Goal: Information Seeking & Learning: Learn about a topic

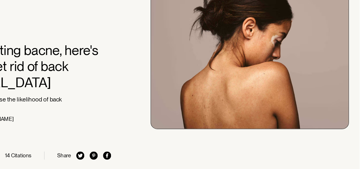
scroll to position [31, 0]
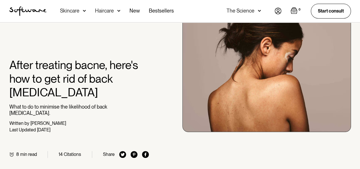
click at [44, 106] on p "What to do to minimise the likelihood of back [MEDICAL_DATA]." at bounding box center [79, 110] width 140 height 12
click at [53, 105] on p "What to do to minimise the likelihood of back [MEDICAL_DATA]." at bounding box center [79, 110] width 140 height 12
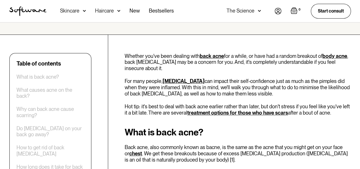
scroll to position [177, 0]
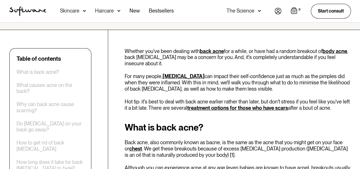
click at [132, 48] on p "Whether you've been dealing with back acne for a while, or have had a random br…" at bounding box center [238, 57] width 226 height 19
click at [137, 48] on p "Whether you've been dealing with back acne for a while, or have had a random br…" at bounding box center [238, 57] width 226 height 19
click at [135, 48] on p "Whether you've been dealing with back acne for a while, or have had a random br…" at bounding box center [238, 57] width 226 height 19
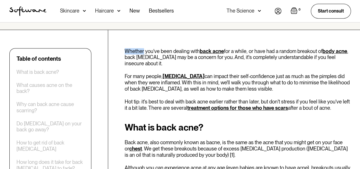
click at [140, 48] on p "Whether you've been dealing with back acne for a while, or have had a random br…" at bounding box center [238, 57] width 226 height 19
click at [133, 52] on p "Whether you've been dealing with back acne for a while, or have had a random br…" at bounding box center [238, 57] width 226 height 19
click at [142, 52] on p "Whether you've been dealing with back acne for a while, or have had a random br…" at bounding box center [238, 57] width 226 height 19
click at [140, 51] on p "Whether you've been dealing with back acne for a while, or have had a random br…" at bounding box center [238, 57] width 226 height 19
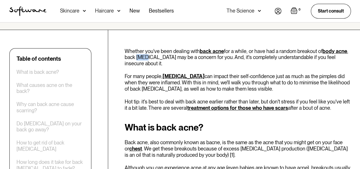
click at [140, 51] on p "Whether you've been dealing with back acne for a while, or have had a random br…" at bounding box center [238, 57] width 226 height 19
click at [153, 51] on p "Whether you've been dealing with back acne for a while, or have had a random br…" at bounding box center [238, 57] width 226 height 19
click at [150, 51] on p "Whether you've been dealing with back acne for a while, or have had a random br…" at bounding box center [238, 57] width 226 height 19
click at [157, 51] on p "Whether you've been dealing with back acne for a while, or have had a random br…" at bounding box center [238, 57] width 226 height 19
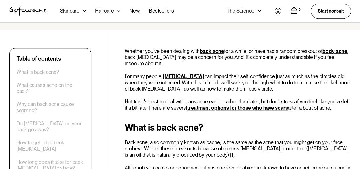
click at [139, 73] on p "For many people, [MEDICAL_DATA] can impact their self-confidence just as much a…" at bounding box center [238, 82] width 226 height 19
click at [145, 73] on p "For many people, [MEDICAL_DATA] can impact their self-confidence just as much a…" at bounding box center [238, 82] width 226 height 19
click at [141, 76] on p "For many people, [MEDICAL_DATA] can impact their self-confidence just as much a…" at bounding box center [238, 82] width 226 height 19
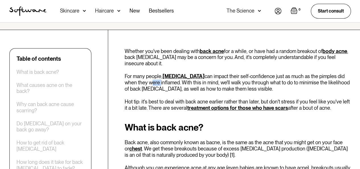
click at [146, 78] on p "For many people, [MEDICAL_DATA] can impact their self-confidence just as much a…" at bounding box center [238, 82] width 226 height 19
click at [142, 82] on p "For many people, [MEDICAL_DATA] can impact their self-confidence just as much a…" at bounding box center [238, 82] width 226 height 19
click at [156, 82] on p "For many people, [MEDICAL_DATA] can impact their self-confidence just as much a…" at bounding box center [238, 82] width 226 height 19
click at [152, 82] on p "For many people, [MEDICAL_DATA] can impact their self-confidence just as much a…" at bounding box center [238, 82] width 226 height 19
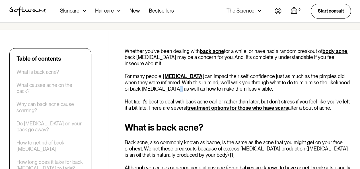
click at [152, 82] on p "For many people, [MEDICAL_DATA] can impact their self-confidence just as much a…" at bounding box center [238, 82] width 226 height 19
click at [160, 83] on p "For many people, [MEDICAL_DATA] can impact their self-confidence just as much a…" at bounding box center [238, 82] width 226 height 19
click at [166, 83] on p "For many people, [MEDICAL_DATA] can impact their self-confidence just as much a…" at bounding box center [238, 82] width 226 height 19
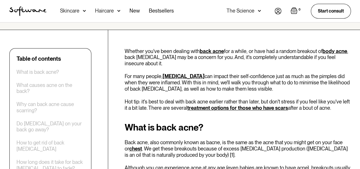
click at [150, 99] on p "Hot tip: it's best to deal with back acne earlier rather than later, but don't …" at bounding box center [238, 105] width 226 height 12
click at [157, 99] on p "Hot tip: it's best to deal with back acne earlier rather than later, but don't …" at bounding box center [238, 105] width 226 height 12
click at [153, 101] on p "Hot tip: it's best to deal with back acne earlier rather than later, but don't …" at bounding box center [238, 105] width 226 height 12
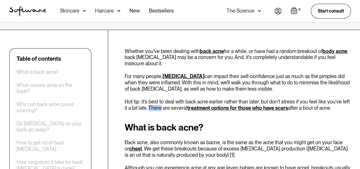
click at [158, 103] on p "Hot tip: it's best to deal with back acne earlier rather than later, but don't …" at bounding box center [238, 105] width 226 height 12
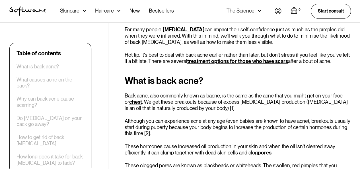
scroll to position [234, 0]
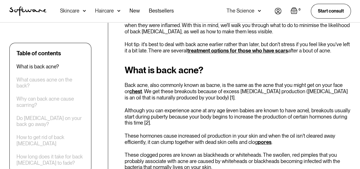
click at [159, 85] on p "Back acne, also commonly known as bacne, is the same as the acne that you might…" at bounding box center [238, 91] width 226 height 19
click at [167, 85] on p "Back acne, also commonly known as bacne, is the same as the acne that you might…" at bounding box center [238, 91] width 226 height 19
click at [160, 91] on p "Back acne, also commonly known as bacne, is the same as the acne that you might…" at bounding box center [238, 91] width 226 height 19
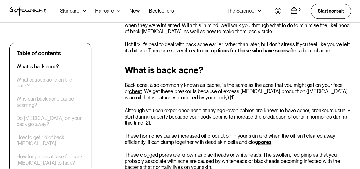
click at [168, 92] on p "Back acne, also commonly known as bacne, is the same as the acne that you might…" at bounding box center [238, 91] width 226 height 19
click at [171, 89] on p "Back acne, also commonly known as bacne, is the same as the acne that you might…" at bounding box center [238, 91] width 226 height 19
click at [184, 101] on div "What is back acne? Back acne, also commonly known as bacne, is the same as the …" at bounding box center [238, 127] width 226 height 124
click at [176, 107] on p "Although you can experience acne at any age (even babies are known to have acne…" at bounding box center [238, 116] width 226 height 19
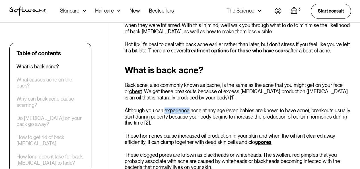
click at [176, 107] on p "Although you can experience acne at any age (even babies are known to have acne…" at bounding box center [238, 116] width 226 height 19
click at [181, 107] on p "Although you can experience acne at any age (even babies are known to have acne…" at bounding box center [238, 116] width 226 height 19
click at [176, 107] on p "Although you can experience acne at any age (even babies are known to have acne…" at bounding box center [238, 116] width 226 height 19
click at [180, 107] on p "Although you can experience acne at any age (even babies are known to have acne…" at bounding box center [238, 116] width 226 height 19
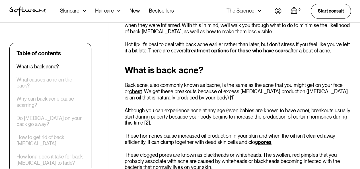
click at [160, 109] on p "Although you can experience acne at any age (even babies are known to have acne…" at bounding box center [238, 116] width 226 height 19
click at [167, 109] on p "Although you can experience acne at any age (even babies are known to have acne…" at bounding box center [238, 116] width 226 height 19
click at [163, 109] on p "Although you can experience acne at any age (even babies are known to have acne…" at bounding box center [238, 116] width 226 height 19
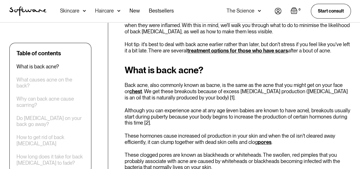
click at [168, 109] on p "Although you can experience acne at any age (even babies are known to have acne…" at bounding box center [238, 116] width 226 height 19
click at [165, 109] on p "Although you can experience acne at any age (even babies are known to have acne…" at bounding box center [238, 116] width 226 height 19
click at [174, 109] on p "Although you can experience acne at any age (even babies are known to have acne…" at bounding box center [238, 116] width 226 height 19
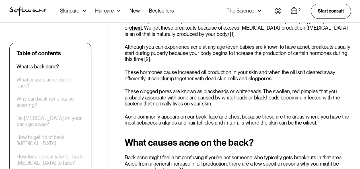
scroll to position [298, 0]
click at [167, 88] on p "These clogged pores are known as blackheads or whiteheads. The swollen, red pim…" at bounding box center [238, 97] width 226 height 19
click at [174, 88] on p "These clogged pores are known as blackheads or whiteheads. The swollen, red pim…" at bounding box center [238, 97] width 226 height 19
click at [162, 88] on p "These clogged pores are known as blackheads or whiteheads. The swollen, red pim…" at bounding box center [238, 97] width 226 height 19
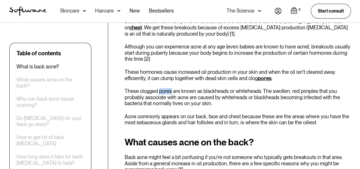
click at [162, 88] on p "These clogged pores are known as blackheads or whiteheads. The swollen, red pim…" at bounding box center [238, 97] width 226 height 19
click at [168, 88] on p "These clogged pores are known as blackheads or whiteheads. The swollen, red pim…" at bounding box center [238, 97] width 226 height 19
click at [156, 88] on p "These clogged pores are known as blackheads or whiteheads. The swollen, red pim…" at bounding box center [238, 97] width 226 height 19
click at [165, 89] on p "These clogged pores are known as blackheads or whiteheads. The swollen, red pim…" at bounding box center [238, 97] width 226 height 19
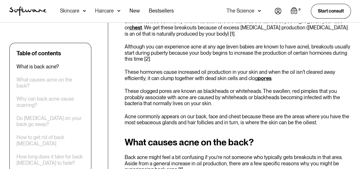
click at [151, 113] on p "Acne commonly appears on our back, face and chest because these are the areas w…" at bounding box center [238, 119] width 226 height 12
click at [174, 113] on p "Acne commonly appears on our back, face and chest because these are the areas w…" at bounding box center [238, 119] width 226 height 12
click at [170, 113] on p "Acne commonly appears on our back, face and chest because these are the areas w…" at bounding box center [238, 119] width 226 height 12
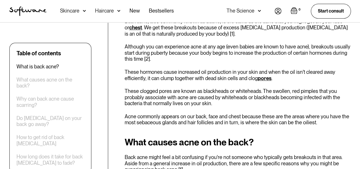
click at [181, 113] on p "Acne commonly appears on our back, face and chest because these are the areas w…" at bounding box center [238, 119] width 226 height 12
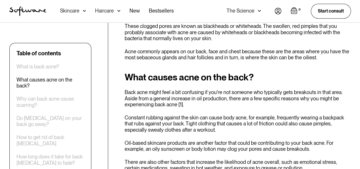
click at [140, 89] on p "Back acne might feel a bit confusing if you're not someone who typically gets b…" at bounding box center [238, 98] width 226 height 19
click at [159, 89] on p "Back acne might feel a bit confusing if you're not someone who typically gets b…" at bounding box center [238, 98] width 226 height 19
click at [157, 89] on p "Back acne might feel a bit confusing if you're not someone who typically gets b…" at bounding box center [238, 98] width 226 height 19
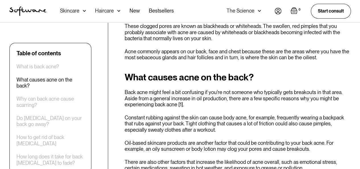
click at [169, 89] on p "Back acne might feel a bit confusing if you're not someone who typically gets b…" at bounding box center [238, 98] width 226 height 19
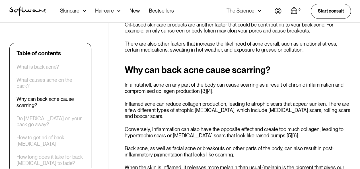
scroll to position [482, 0]
click at [140, 126] on p "Conversely, inflammation can also have the opposite effect and create too much …" at bounding box center [238, 132] width 226 height 12
click at [142, 126] on p "Conversely, inflammation can also have the opposite effect and create too much …" at bounding box center [238, 132] width 226 height 12
click at [135, 126] on p "Conversely, inflammation can also have the opposite effect and create too much …" at bounding box center [238, 132] width 226 height 12
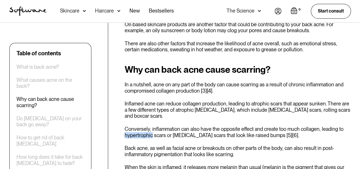
click at [135, 126] on p "Conversely, inflammation can also have the opposite effect and create too much …" at bounding box center [238, 132] width 226 height 12
click at [144, 126] on p "Conversely, inflammation can also have the opposite effect and create too much …" at bounding box center [238, 132] width 226 height 12
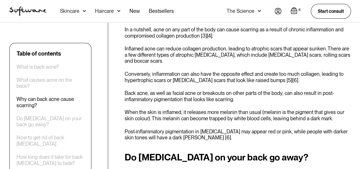
scroll to position [537, 0]
click at [134, 109] on p "When the skin is inflamed, it releases more melanin than usual (melanin is the …" at bounding box center [238, 115] width 226 height 12
click at [140, 109] on p "When the skin is inflamed, it releases more melanin than usual (melanin is the …" at bounding box center [238, 115] width 226 height 12
click at [134, 109] on p "When the skin is inflamed, it releases more melanin than usual (melanin is the …" at bounding box center [238, 115] width 226 height 12
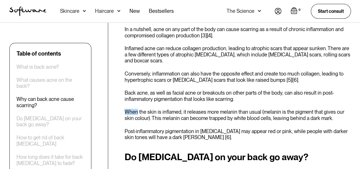
click at [134, 109] on p "When the skin is inflamed, it releases more melanin than usual (melanin is the …" at bounding box center [238, 115] width 226 height 12
click at [160, 109] on p "When the skin is inflamed, it releases more melanin than usual (melanin is the …" at bounding box center [238, 115] width 226 height 12
click at [166, 109] on p "When the skin is inflamed, it releases more melanin than usual (melanin is the …" at bounding box center [238, 115] width 226 height 12
click at [174, 109] on p "When the skin is inflamed, it releases more melanin than usual (melanin is the …" at bounding box center [238, 115] width 226 height 12
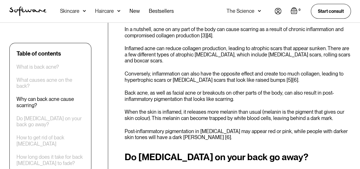
click at [163, 109] on p "When the skin is inflamed, it releases more melanin than usual (melanin is the …" at bounding box center [238, 115] width 226 height 12
click at [170, 109] on p "When the skin is inflamed, it releases more melanin than usual (melanin is the …" at bounding box center [238, 115] width 226 height 12
click at [147, 128] on p "Post-inflammatory pigmentation in [MEDICAL_DATA] may appear red or pink, while …" at bounding box center [238, 134] width 226 height 12
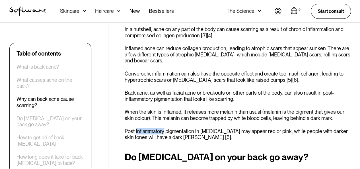
click at [160, 128] on p "Post-inflammatory pigmentation in [MEDICAL_DATA] may appear red or pink, while …" at bounding box center [238, 134] width 226 height 12
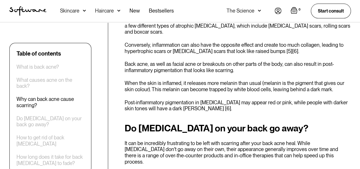
scroll to position [567, 0]
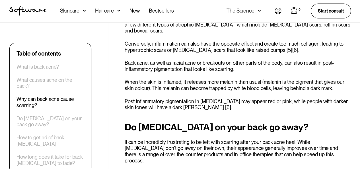
click at [145, 122] on h2 "Do [MEDICAL_DATA] on your back go away?" at bounding box center [238, 127] width 226 height 10
click at [172, 122] on h2 "Do [MEDICAL_DATA] on your back go away?" at bounding box center [238, 127] width 226 height 10
click at [168, 122] on h2 "Do [MEDICAL_DATA] on your back go away?" at bounding box center [238, 127] width 226 height 10
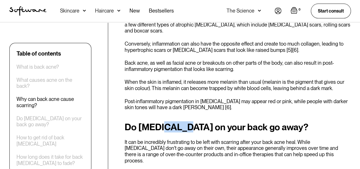
click at [182, 122] on h2 "Do [MEDICAL_DATA] on your back go away?" at bounding box center [238, 127] width 226 height 10
click at [174, 139] on p "It can be incredibly frustrating to be left with scarring after your back acne …" at bounding box center [238, 151] width 226 height 24
click at [180, 139] on p "It can be incredibly frustrating to be left with scarring after your back acne …" at bounding box center [238, 151] width 226 height 24
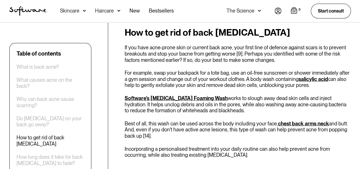
scroll to position [797, 0]
click at [131, 120] on p "Best of all, this wash can be used across the body including your face, chest ,…" at bounding box center [238, 129] width 226 height 19
click at [143, 120] on p "Best of all, this wash can be used across the body including your face, chest ,…" at bounding box center [238, 129] width 226 height 19
click at [138, 120] on p "Best of all, this wash can be used across the body including your face, chest ,…" at bounding box center [238, 129] width 226 height 19
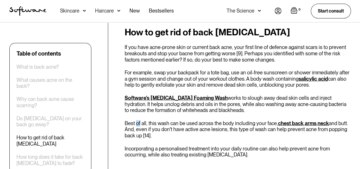
click at [138, 120] on p "Best of all, this wash can be used across the body including your face, chest ,…" at bounding box center [238, 129] width 226 height 19
click at [145, 120] on p "Best of all, this wash can be used across the body including your face, chest ,…" at bounding box center [238, 129] width 226 height 19
click at [142, 120] on p "Best of all, this wash can be used across the body including your face, chest ,…" at bounding box center [238, 129] width 226 height 19
click at [146, 120] on p "Best of all, this wash can be used across the body including your face, chest ,…" at bounding box center [238, 129] width 226 height 19
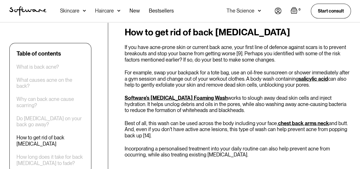
click at [146, 120] on p "Best of all, this wash can be used across the body including your face, chest ,…" at bounding box center [238, 129] width 226 height 19
drag, startPoint x: 146, startPoint y: 105, endPoint x: 149, endPoint y: 105, distance: 3.4
click at [146, 120] on p "Best of all, this wash can be used across the body including your face, chest ,…" at bounding box center [238, 129] width 226 height 19
click at [151, 120] on p "Best of all, this wash can be used across the body including your face, chest ,…" at bounding box center [238, 129] width 226 height 19
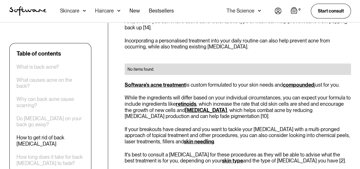
scroll to position [905, 0]
click at [128, 94] on p "While the ingredients will differ based on your individual circumstances, you c…" at bounding box center [238, 106] width 226 height 24
click at [142, 94] on p "While the ingredients will differ based on your individual circumstances, you c…" at bounding box center [238, 106] width 226 height 24
click at [133, 94] on p "While the ingredients will differ based on your individual circumstances, you c…" at bounding box center [238, 106] width 226 height 24
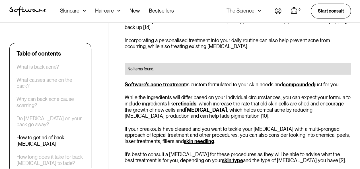
click at [133, 94] on p "While the ingredients will differ based on your individual circumstances, you c…" at bounding box center [238, 106] width 226 height 24
click at [142, 94] on p "While the ingredients will differ based on your individual circumstances, you c…" at bounding box center [238, 106] width 226 height 24
click at [138, 94] on p "While the ingredients will differ based on your individual circumstances, you c…" at bounding box center [238, 106] width 226 height 24
click at [141, 94] on p "While the ingredients will differ based on your individual circumstances, you c…" at bounding box center [238, 106] width 226 height 24
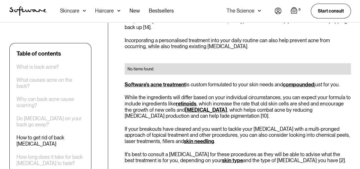
click at [138, 94] on p "While the ingredients will differ based on your individual circumstances, you c…" at bounding box center [238, 106] width 226 height 24
click at [145, 94] on p "While the ingredients will differ based on your individual circumstances, you c…" at bounding box center [238, 106] width 226 height 24
click at [145, 126] on p "If your breakouts have cleared and you want to tackle your [MEDICAL_DATA] with …" at bounding box center [238, 135] width 226 height 19
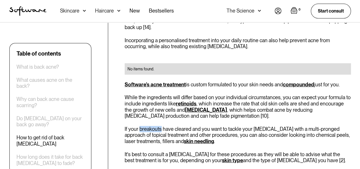
click at [153, 126] on p "If your breakouts have cleared and you want to tackle your [MEDICAL_DATA] with …" at bounding box center [238, 135] width 226 height 19
click at [147, 126] on p "If your breakouts have cleared and you want to tackle your [MEDICAL_DATA] with …" at bounding box center [238, 135] width 226 height 19
drag, startPoint x: 147, startPoint y: 112, endPoint x: 152, endPoint y: 112, distance: 5.4
click at [147, 126] on p "If your breakouts have cleared and you want to tackle your [MEDICAL_DATA] with …" at bounding box center [238, 135] width 226 height 19
click at [156, 126] on p "If your breakouts have cleared and you want to tackle your [MEDICAL_DATA] with …" at bounding box center [238, 135] width 226 height 19
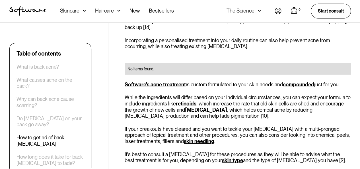
click at [151, 126] on p "If your breakouts have cleared and you want to tackle your [MEDICAL_DATA] with …" at bounding box center [238, 135] width 226 height 19
click at [160, 126] on p "If your breakouts have cleared and you want to tackle your [MEDICAL_DATA] with …" at bounding box center [238, 135] width 226 height 19
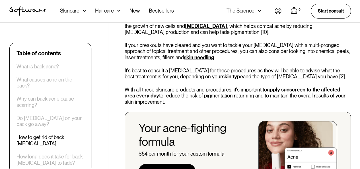
scroll to position [989, 0]
